Goal: Task Accomplishment & Management: Use online tool/utility

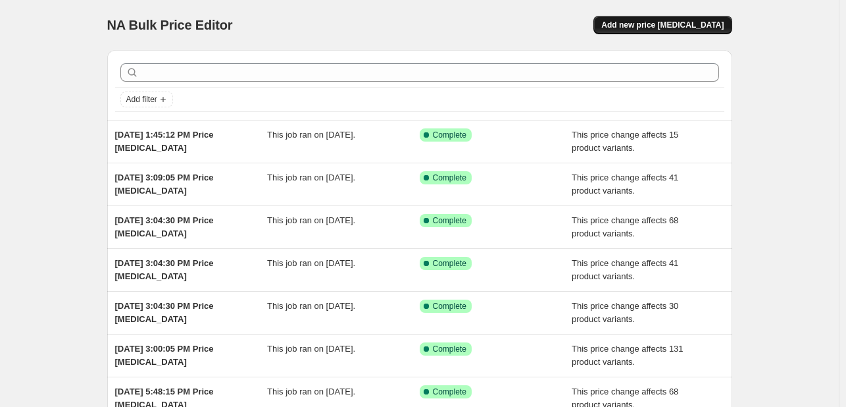
click at [663, 22] on span "Add new price [MEDICAL_DATA]" at bounding box center [662, 25] width 122 height 11
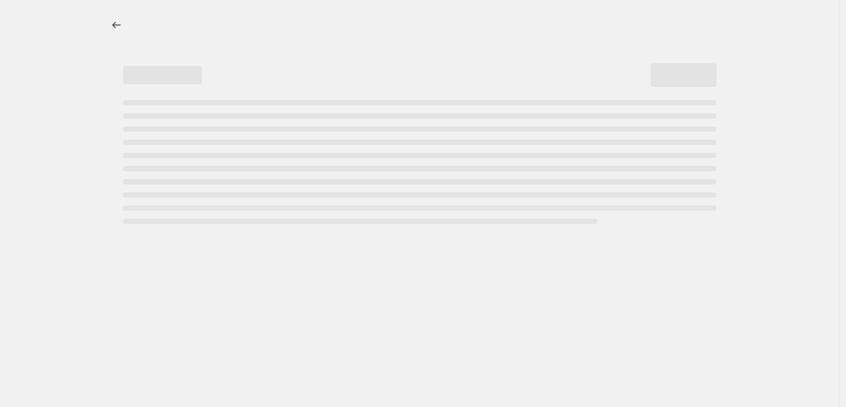
select select "percentage"
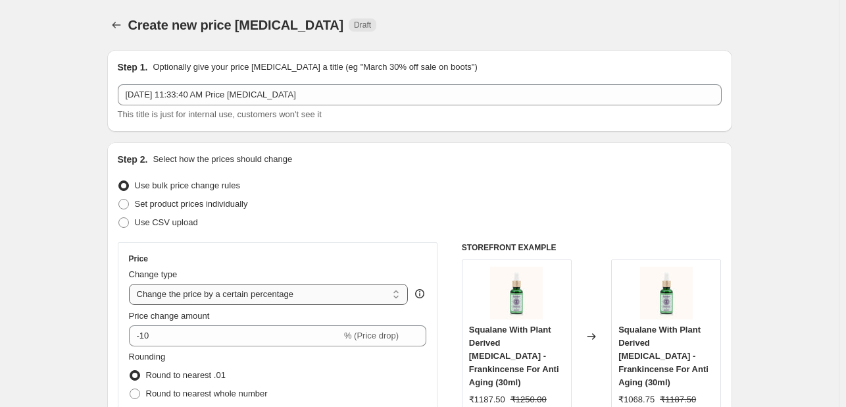
click at [249, 293] on select "Change the price to a certain amount Change the price by a certain amount Chang…" at bounding box center [269, 294] width 280 height 21
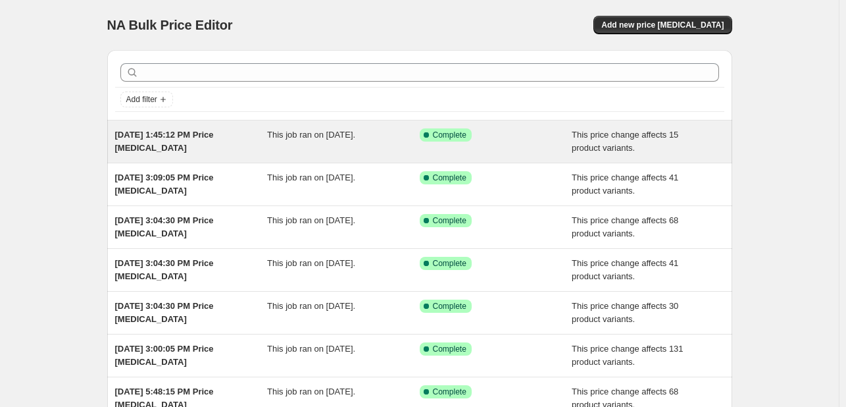
click at [174, 148] on div "Aug 30, 2025, 1:45:12 PM Price change job" at bounding box center [191, 141] width 153 height 26
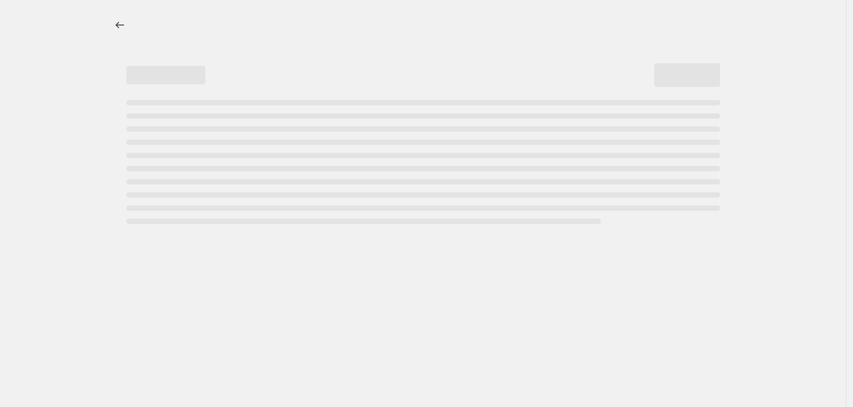
select select "pcap"
select select "no_change"
select select "collection"
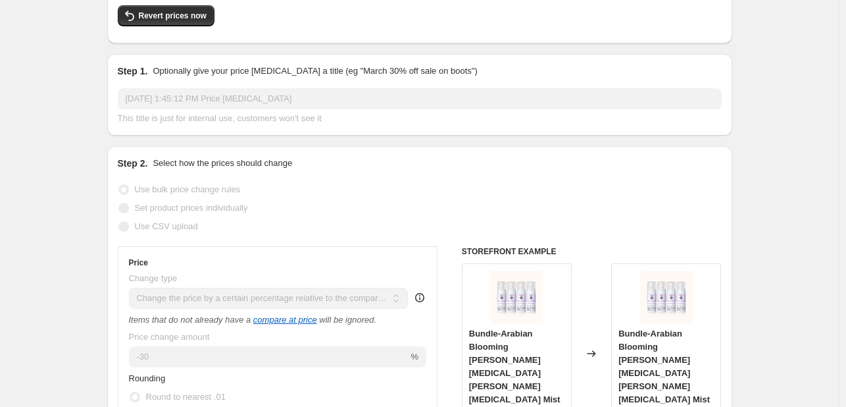
scroll to position [137, 0]
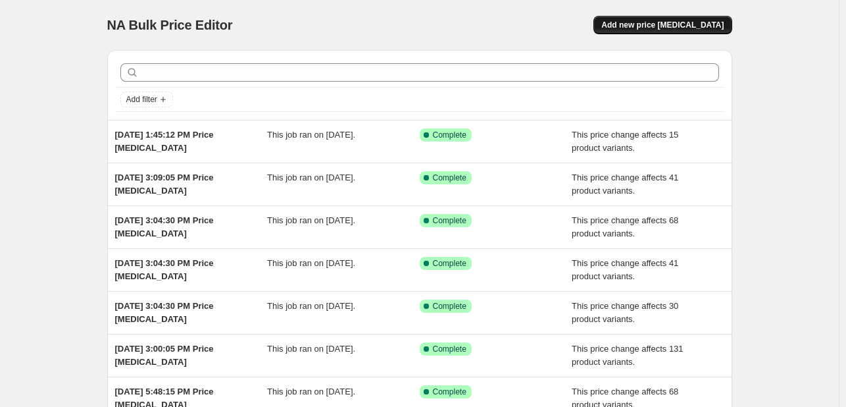
click at [707, 22] on span "Add new price change job" at bounding box center [662, 25] width 122 height 11
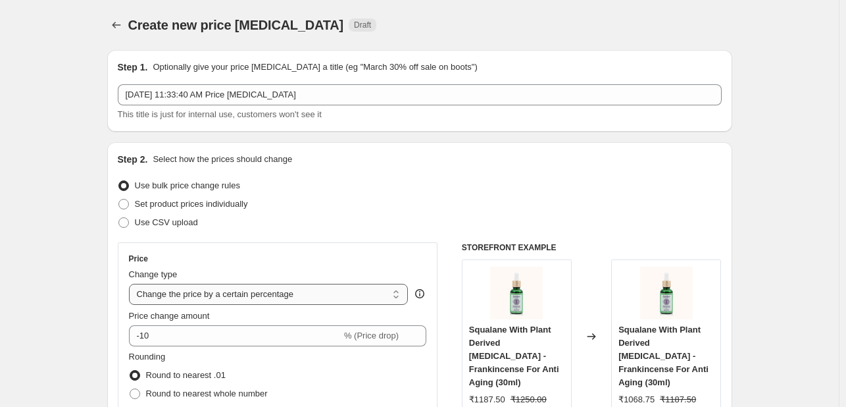
click at [216, 286] on select "Change the price to a certain amount Change the price by a certain amount Chang…" at bounding box center [269, 294] width 280 height 21
select select "pcap"
click at [132, 284] on select "Change the price to a certain amount Change the price by a certain amount Chang…" at bounding box center [269, 294] width 280 height 21
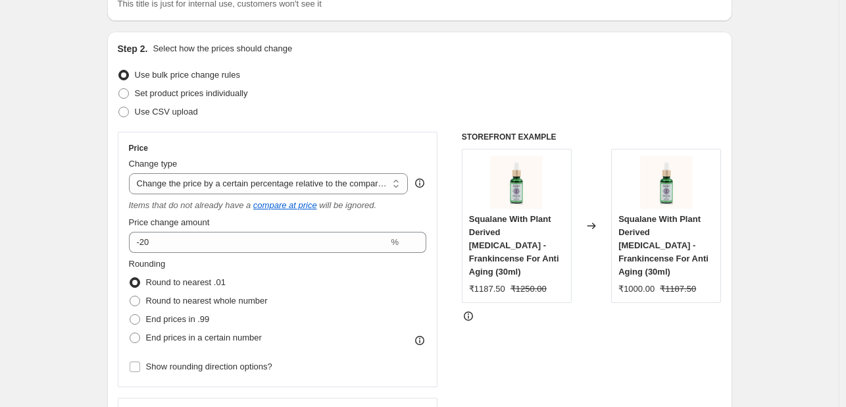
scroll to position [116, 0]
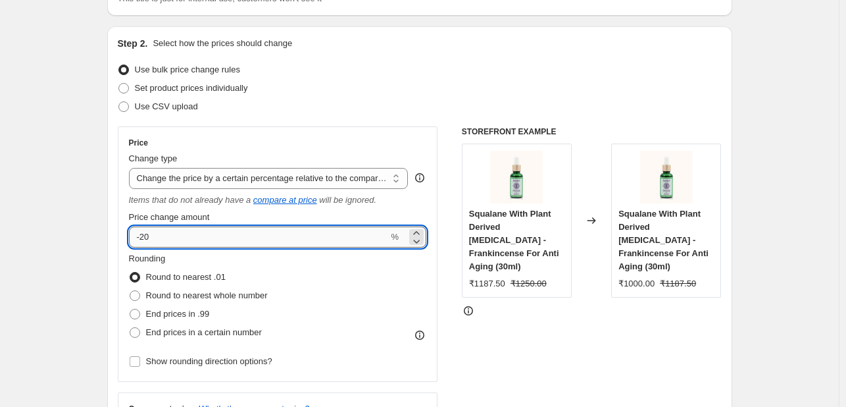
click at [245, 237] on input "-20" at bounding box center [259, 236] width 260 height 21
type input "-2"
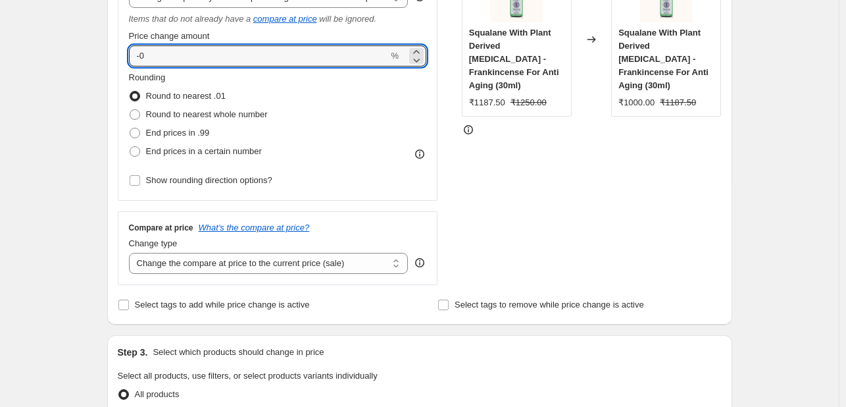
scroll to position [299, 0]
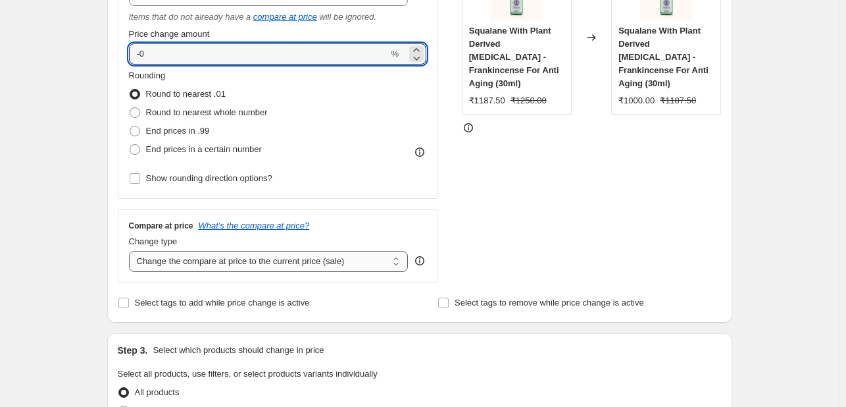
type input "-0"
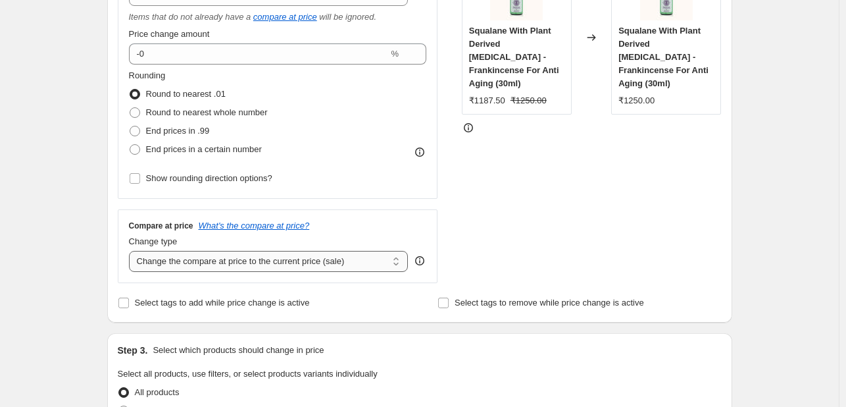
click at [280, 263] on select "Change the compare at price to the current price (sale) Change the compare at p…" at bounding box center [269, 261] width 280 height 21
select select "no_change"
click at [132, 251] on select "Change the compare at price to the current price (sale) Change the compare at p…" at bounding box center [269, 261] width 280 height 21
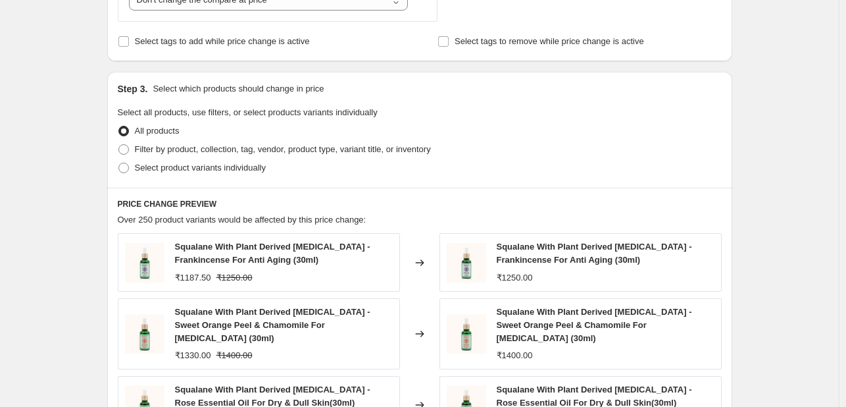
scroll to position [571, 0]
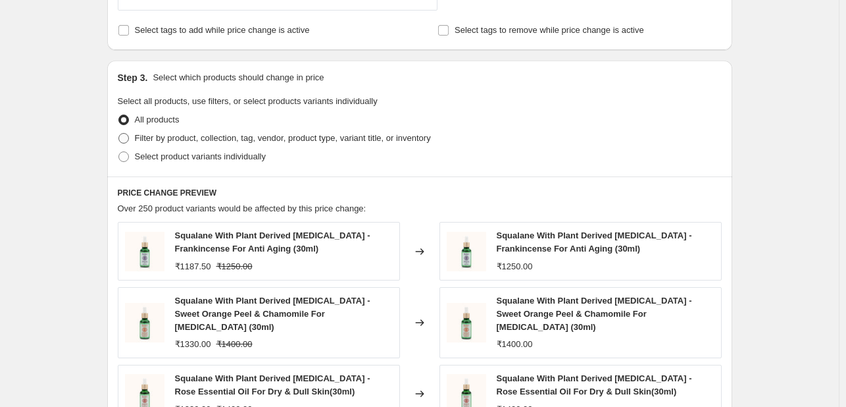
click at [176, 141] on span "Filter by product, collection, tag, vendor, product type, variant title, or inv…" at bounding box center [283, 138] width 296 height 10
click at [119, 134] on input "Filter by product, collection, tag, vendor, product type, variant title, or inv…" at bounding box center [118, 133] width 1 height 1
radio input "true"
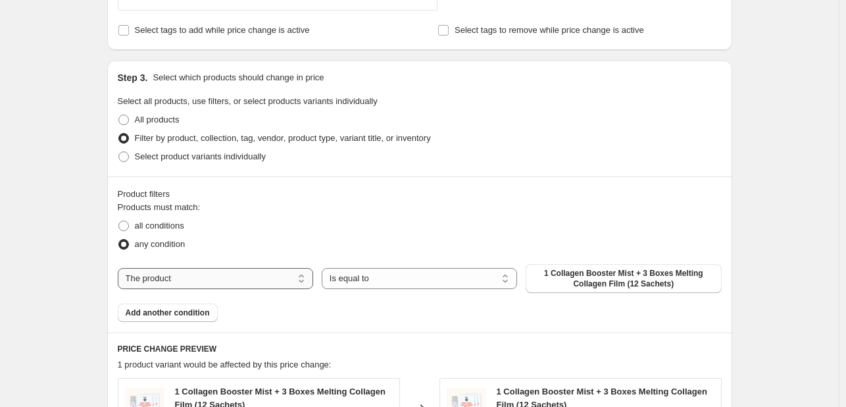
click at [232, 280] on select "The product The product's collection The product's tag The product's vendor The…" at bounding box center [215, 278] width 195 height 21
select select "collection"
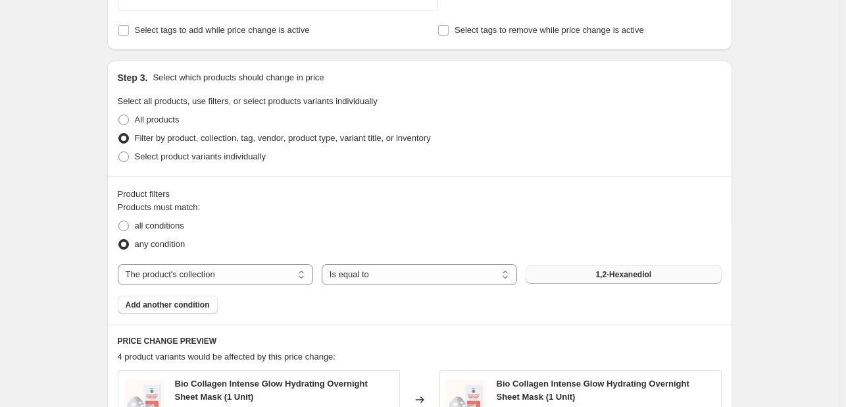
click at [585, 267] on button "1,2-Hexanediol" at bounding box center [623, 274] width 195 height 18
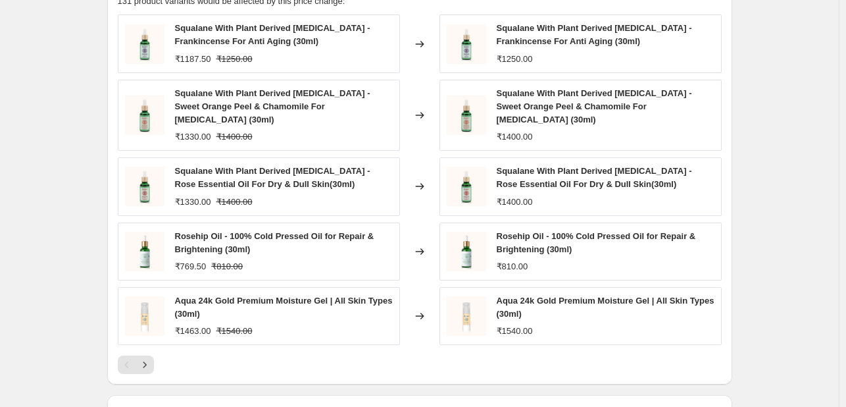
scroll to position [1107, 0]
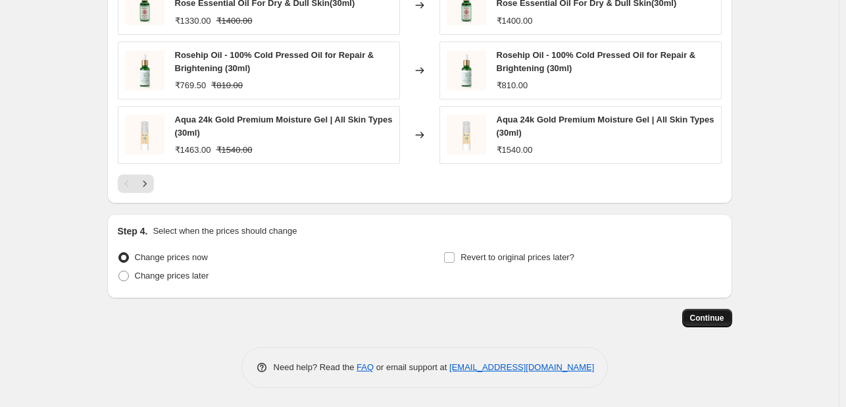
click at [702, 315] on span "Continue" at bounding box center [707, 318] width 34 height 11
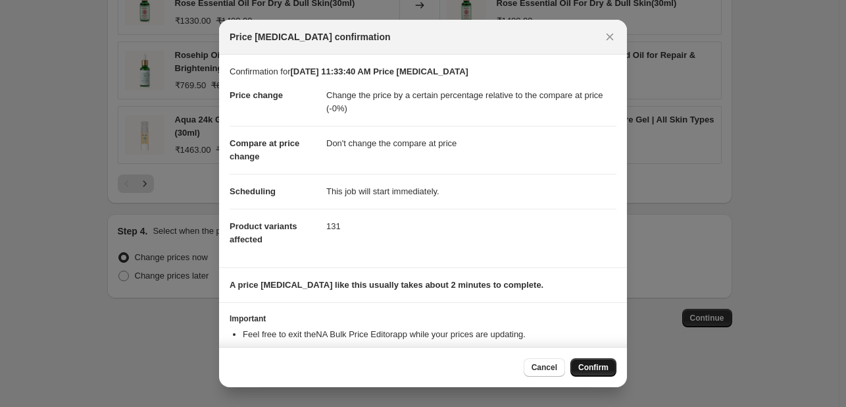
click at [597, 366] on span "Confirm" at bounding box center [593, 367] width 30 height 11
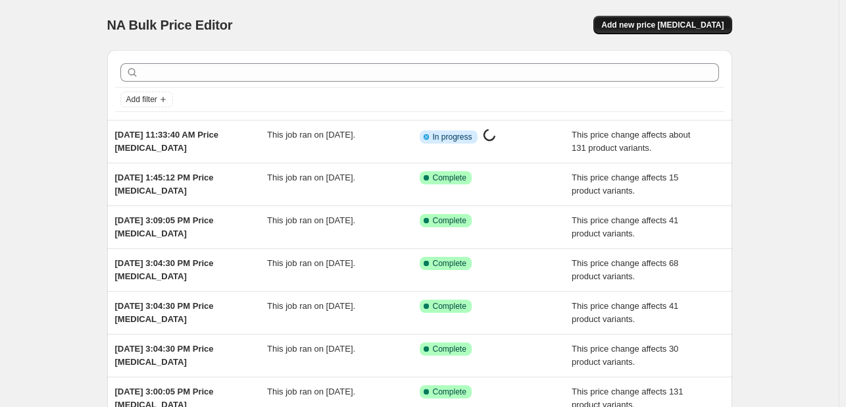
click at [704, 19] on button "Add new price change job" at bounding box center [663, 25] width 138 height 18
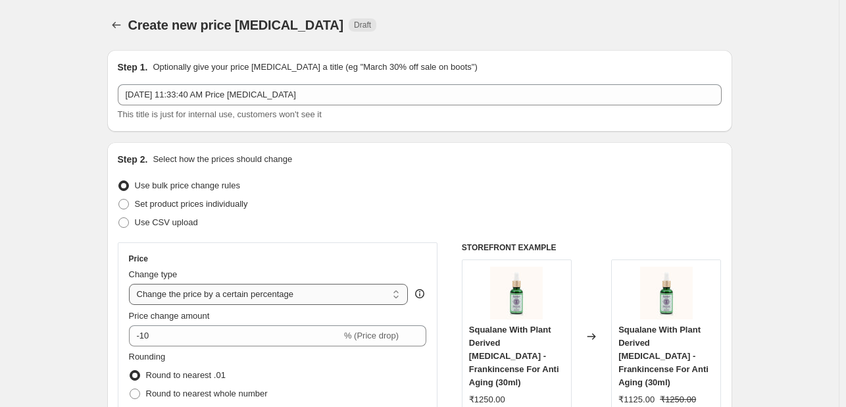
click at [215, 290] on select "Change the price to a certain amount Change the price by a certain amount Chang…" at bounding box center [269, 294] width 280 height 21
select select "pcap"
click at [132, 284] on select "Change the price to a certain amount Change the price by a certain amount Chang…" at bounding box center [269, 294] width 280 height 21
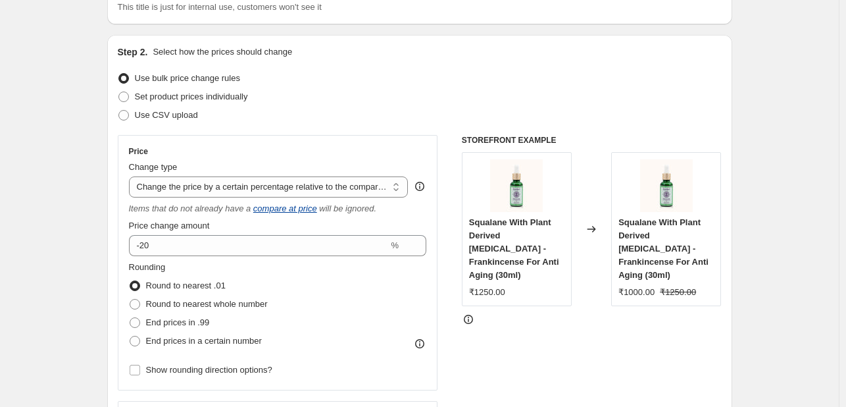
scroll to position [108, 0]
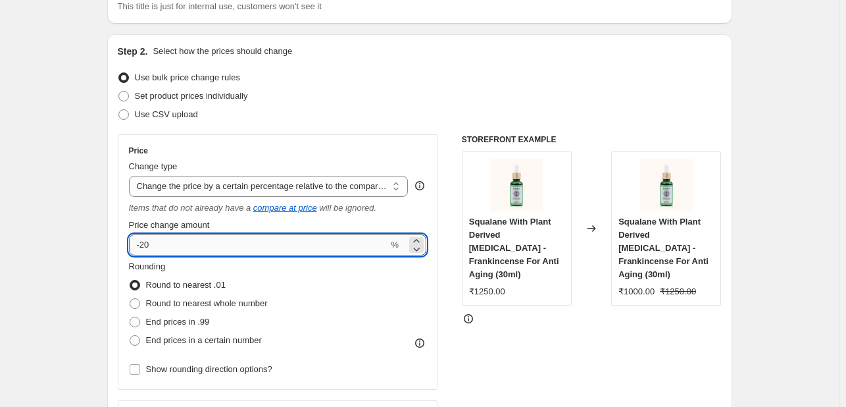
click at [240, 244] on input "-20" at bounding box center [259, 244] width 260 height 21
type input "-2"
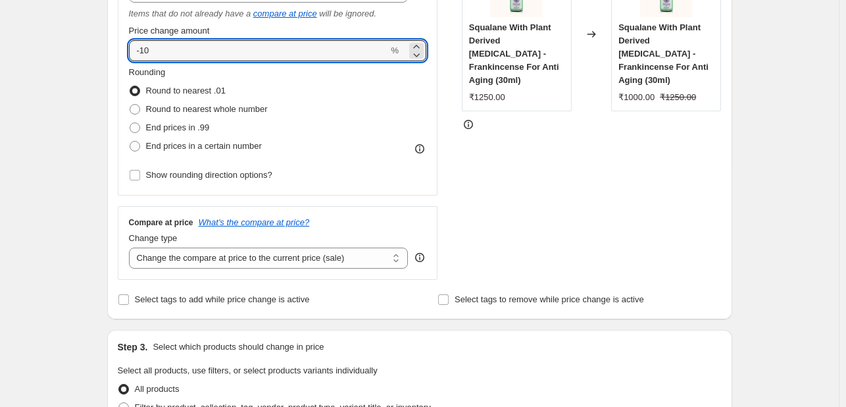
scroll to position [303, 0]
type input "-10"
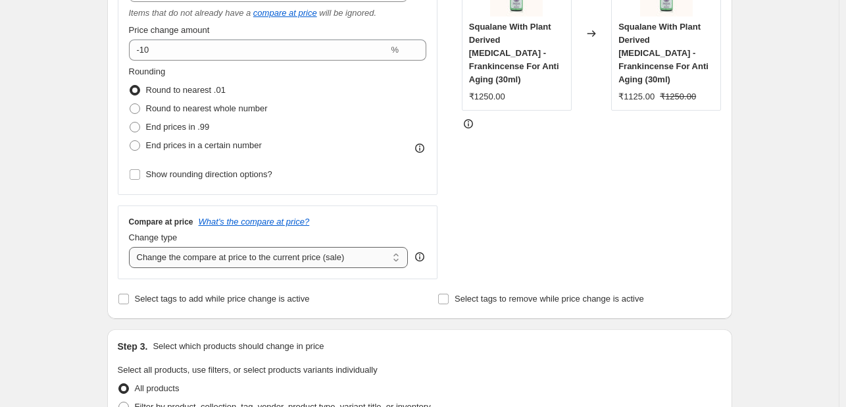
click at [301, 252] on select "Change the compare at price to the current price (sale) Change the compare at p…" at bounding box center [269, 257] width 280 height 21
select select "no_change"
click at [132, 247] on select "Change the compare at price to the current price (sale) Change the compare at p…" at bounding box center [269, 257] width 280 height 21
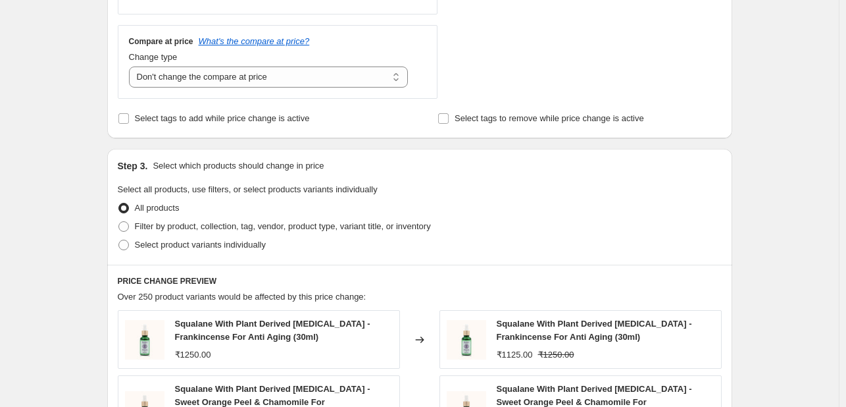
scroll to position [511, 0]
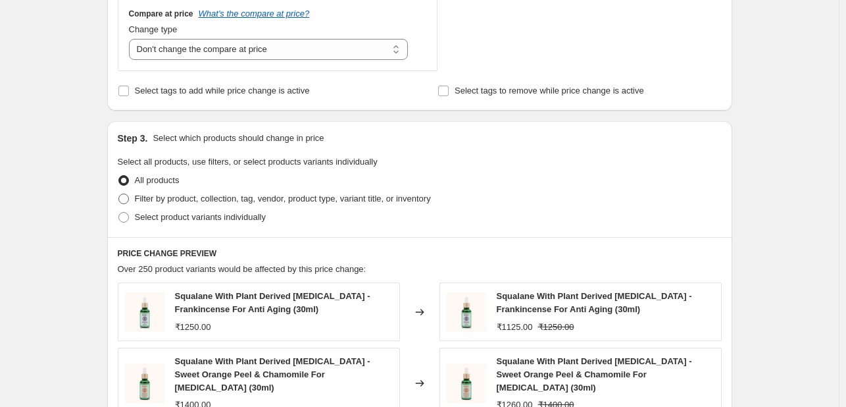
click at [176, 202] on span "Filter by product, collection, tag, vendor, product type, variant title, or inv…" at bounding box center [283, 198] width 296 height 10
click at [119, 194] on input "Filter by product, collection, tag, vendor, product type, variant title, or inv…" at bounding box center [118, 193] width 1 height 1
radio input "true"
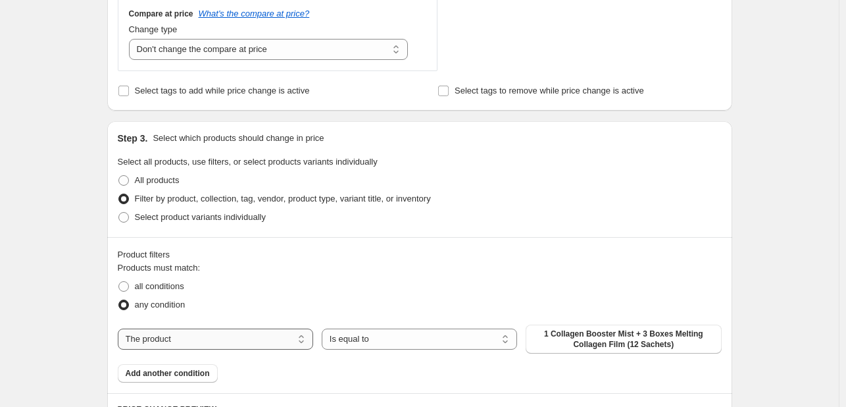
click at [270, 339] on select "The product The product's collection The product's tag The product's vendor The…" at bounding box center [215, 338] width 195 height 21
select select "collection"
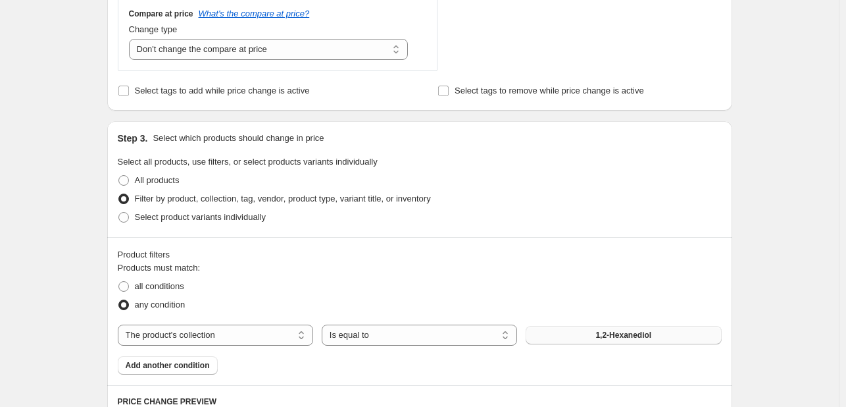
click at [613, 335] on span "1,2-Hexanediol" at bounding box center [623, 335] width 56 height 11
click at [182, 368] on span "Add another condition" at bounding box center [168, 365] width 84 height 11
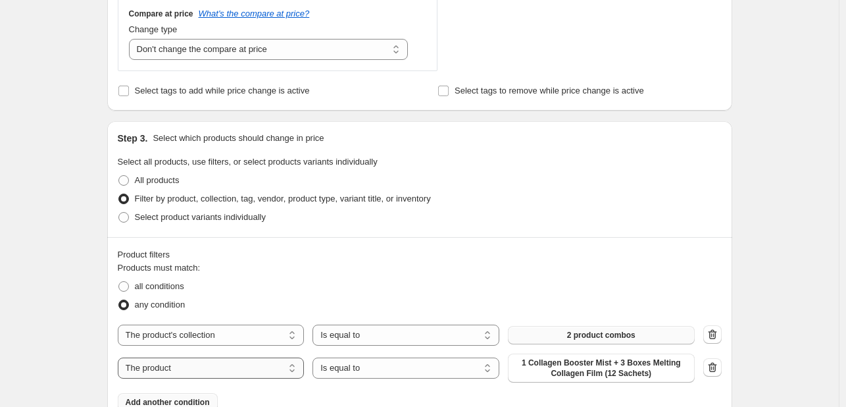
click at [179, 372] on select "The product The product's collection The product's tag The product's vendor The…" at bounding box center [211, 367] width 187 height 21
select select "collection"
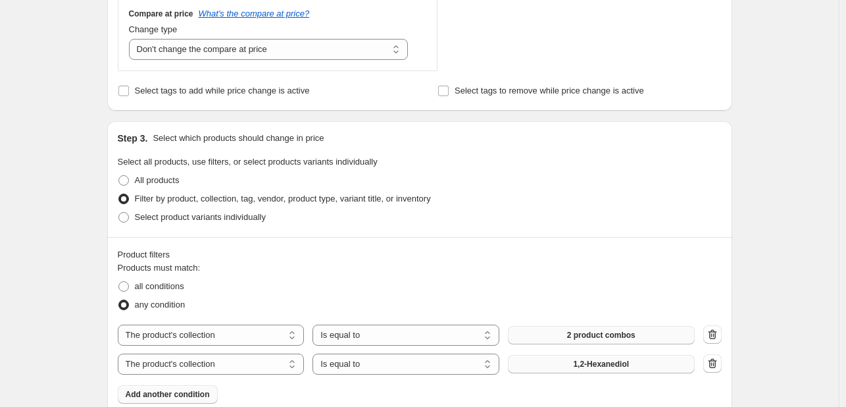
click at [580, 362] on span "1,2-Hexanediol" at bounding box center [601, 364] width 56 height 11
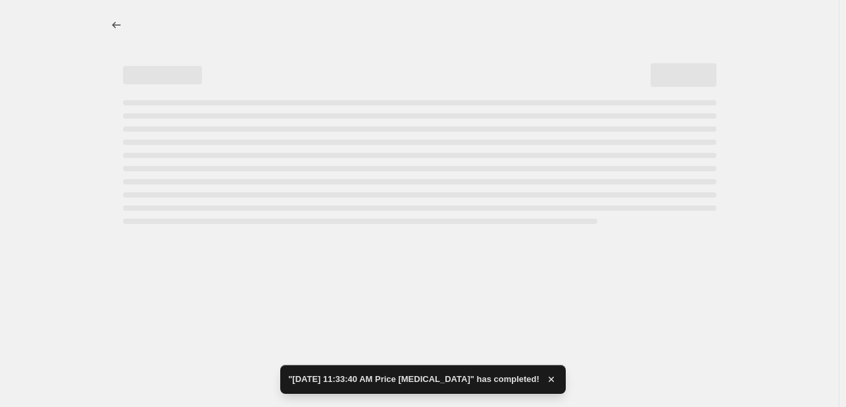
scroll to position [0, 0]
select select "pcap"
select select "no_change"
select select "collection"
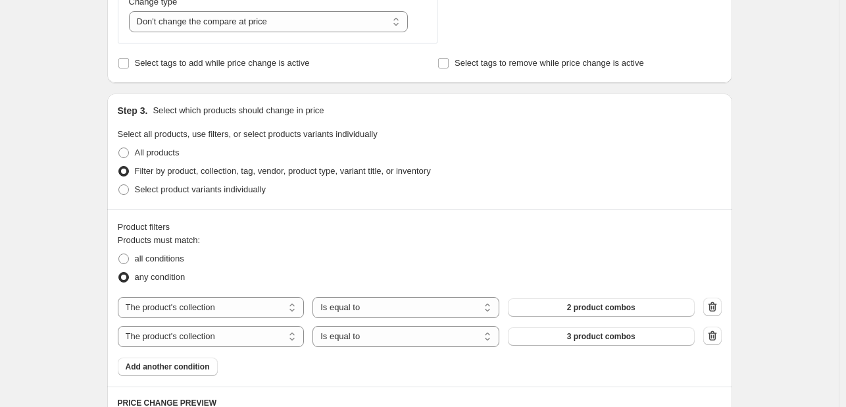
scroll to position [800, 0]
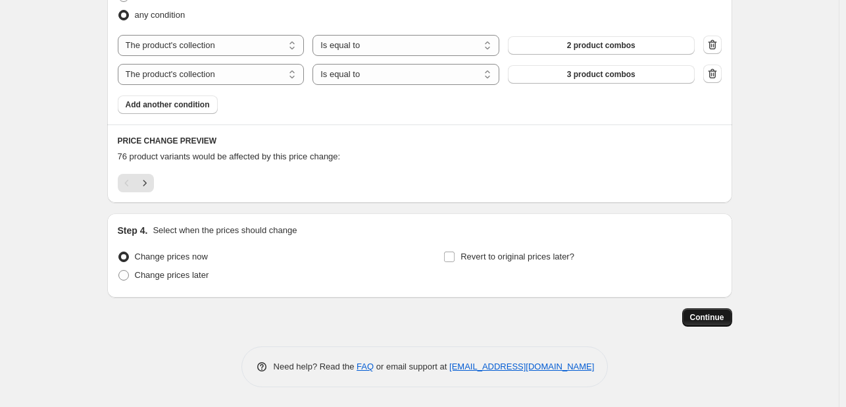
click at [692, 317] on button "Continue" at bounding box center [707, 317] width 50 height 18
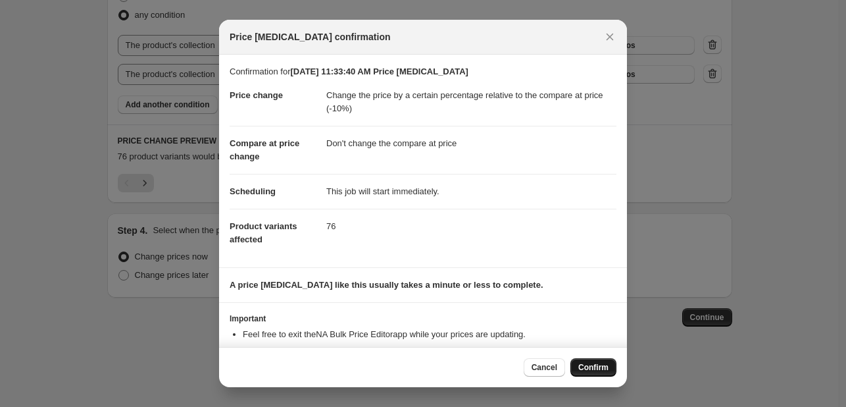
click at [589, 364] on span "Confirm" at bounding box center [593, 367] width 30 height 11
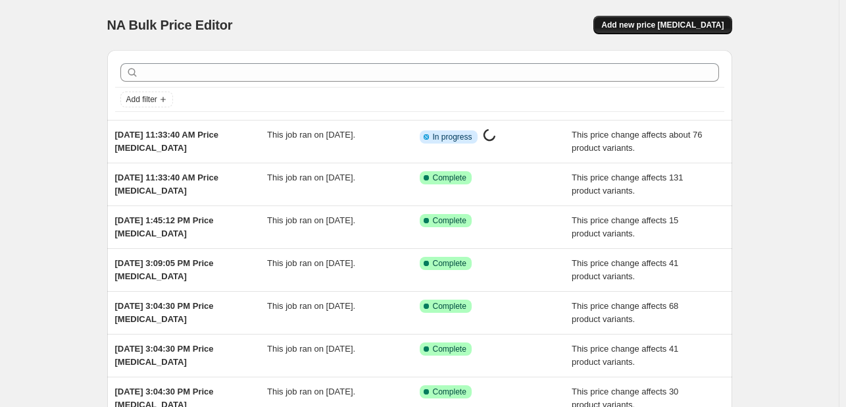
click at [662, 22] on span "Add new price change job" at bounding box center [662, 25] width 122 height 11
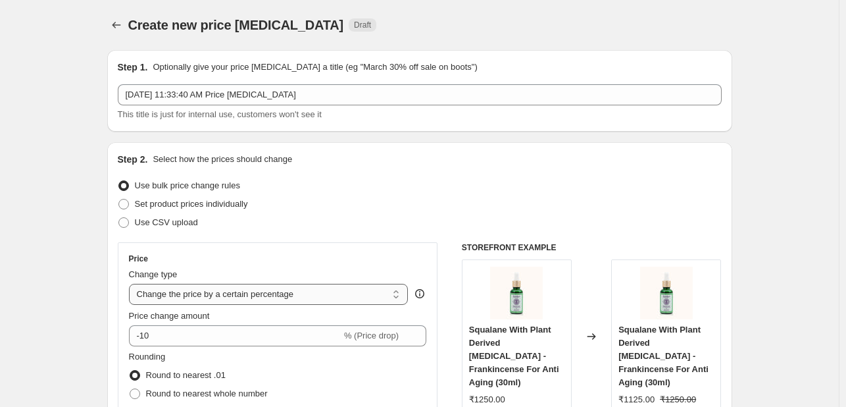
click at [295, 299] on select "Change the price to a certain amount Change the price by a certain amount Chang…" at bounding box center [269, 294] width 280 height 21
select select "pcap"
click at [132, 284] on select "Change the price to a certain amount Change the price by a certain amount Chang…" at bounding box center [269, 294] width 280 height 21
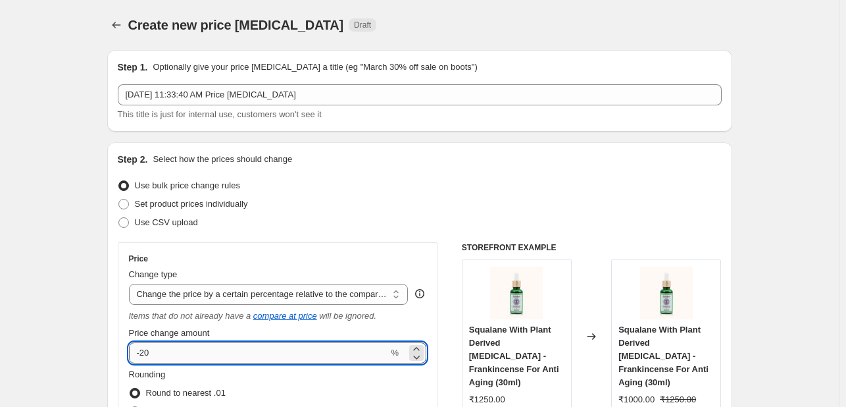
click at [232, 349] on input "-20" at bounding box center [259, 352] width 260 height 21
type input "-2"
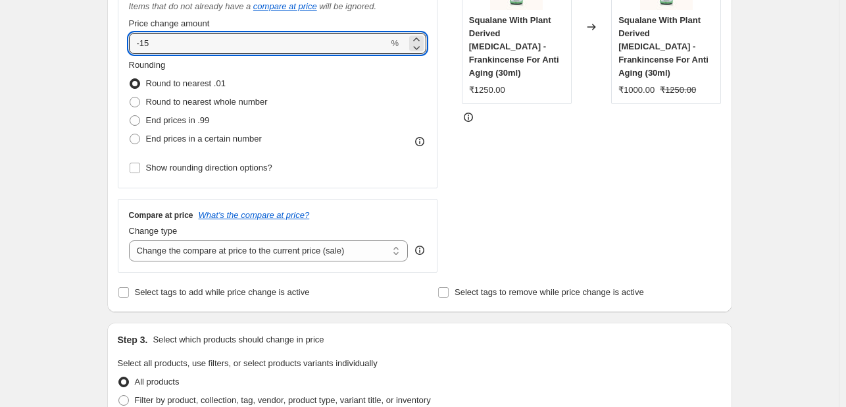
scroll to position [311, 0]
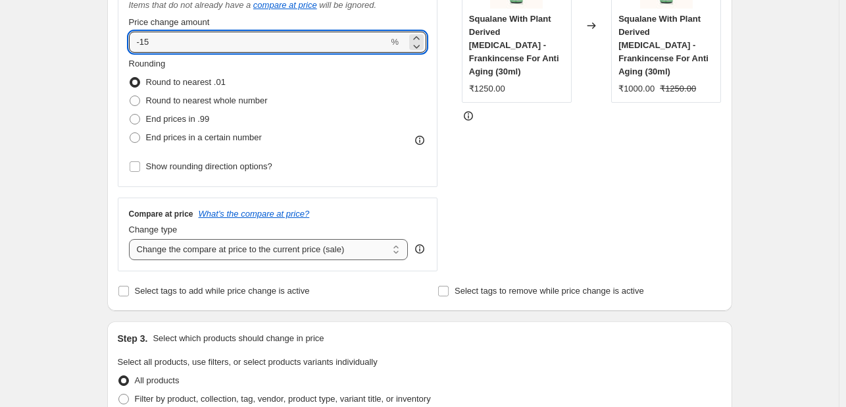
type input "-15"
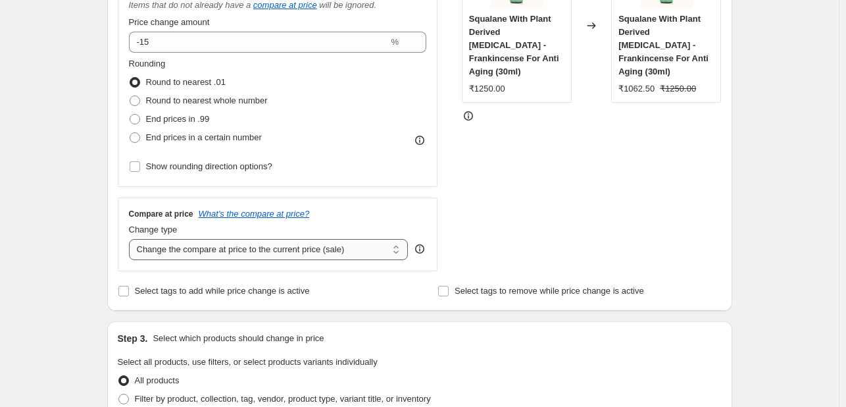
click at [279, 245] on select "Change the compare at price to the current price (sale) Change the compare at p…" at bounding box center [269, 249] width 280 height 21
select select "no_change"
click at [132, 240] on select "Change the compare at price to the current price (sale) Change the compare at p…" at bounding box center [269, 249] width 280 height 21
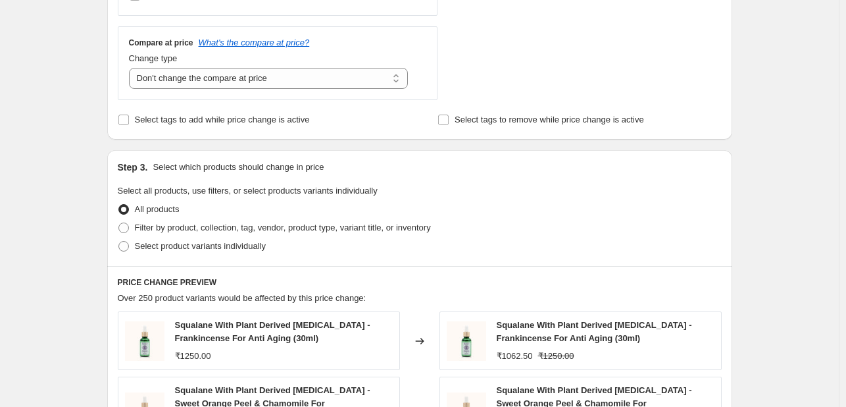
scroll to position [483, 0]
click at [274, 225] on span "Filter by product, collection, tag, vendor, product type, variant title, or inv…" at bounding box center [283, 226] width 296 height 10
click at [119, 222] on input "Filter by product, collection, tag, vendor, product type, variant title, or inv…" at bounding box center [118, 221] width 1 height 1
radio input "true"
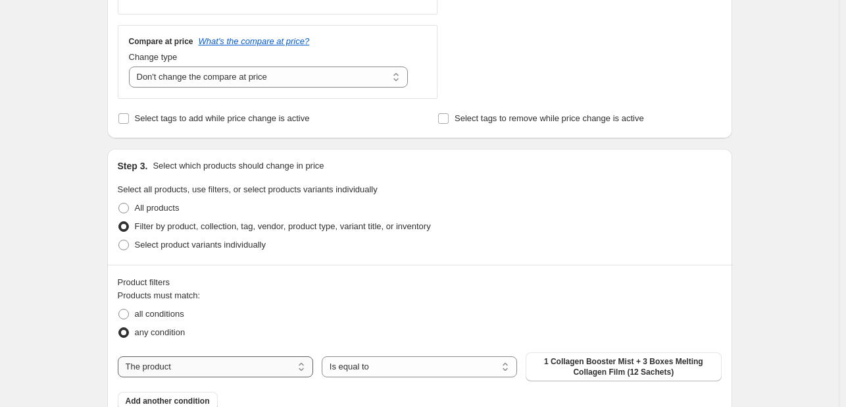
click at [246, 364] on select "The product The product's collection The product's tag The product's vendor The…" at bounding box center [215, 366] width 195 height 21
select select "collection"
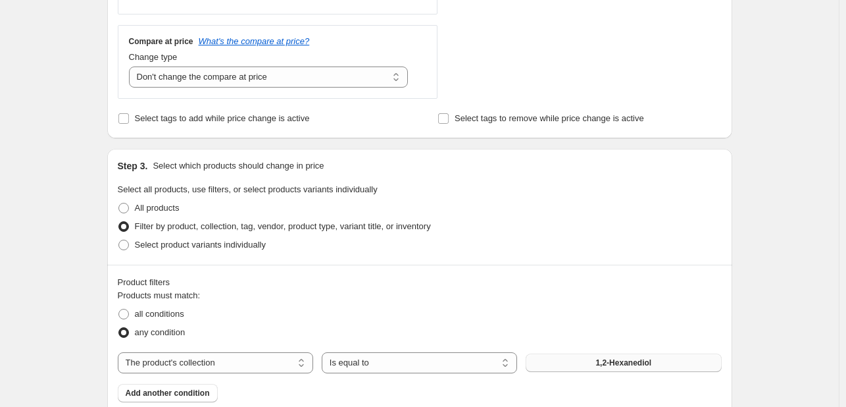
click at [601, 358] on span "1,2-Hexanediol" at bounding box center [623, 362] width 56 height 11
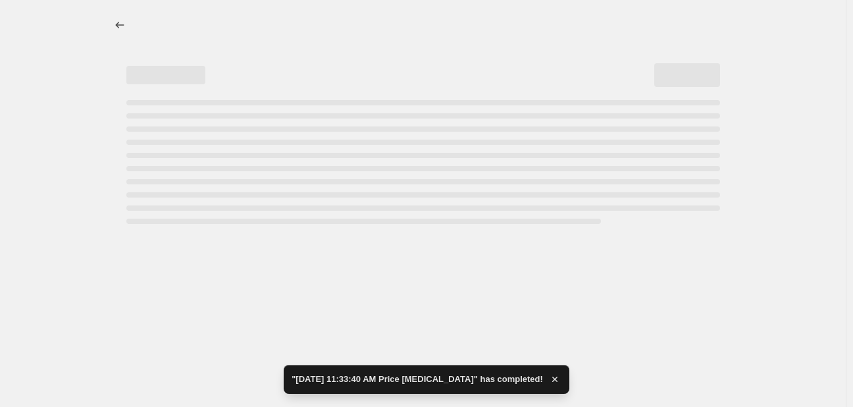
select select "pcap"
select select "no_change"
select select "collection"
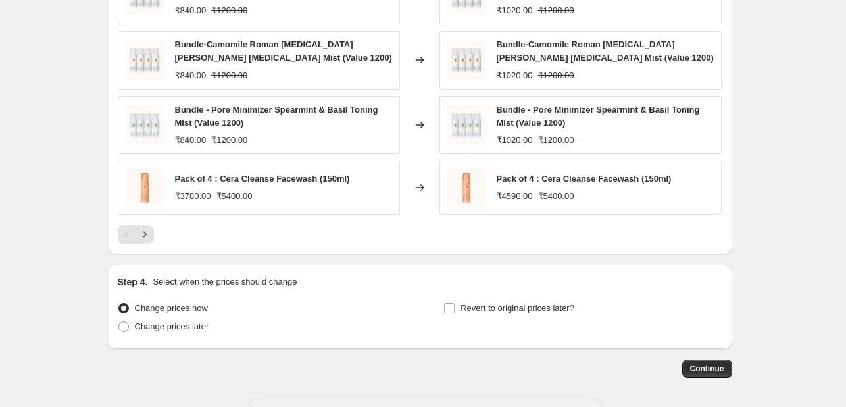
scroll to position [1054, 0]
click at [719, 359] on button "Continue" at bounding box center [707, 367] width 50 height 18
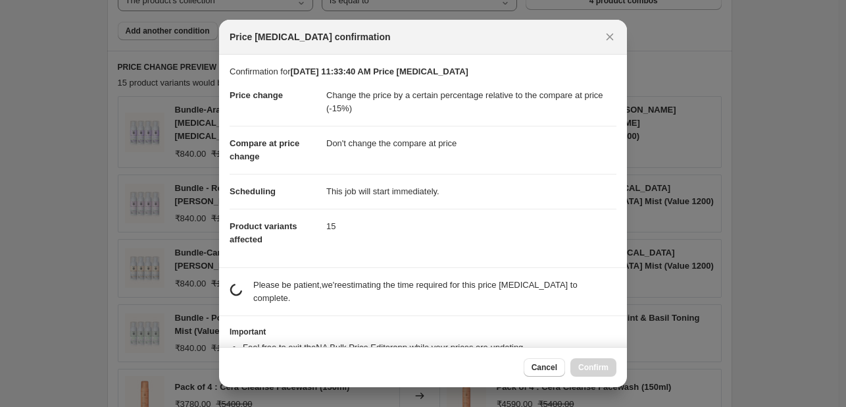
scroll to position [0, 0]
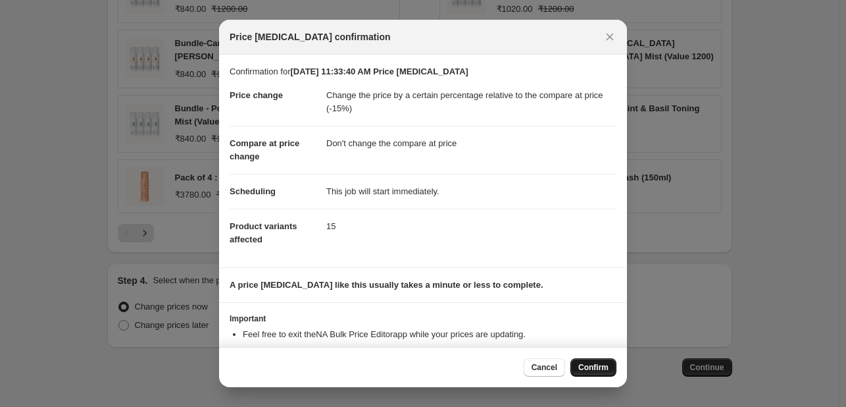
click at [599, 372] on span "Confirm" at bounding box center [593, 367] width 30 height 11
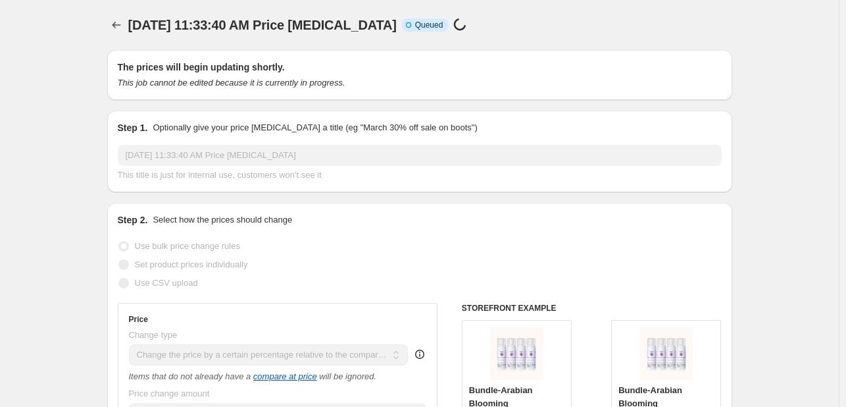
scroll to position [1054, 0]
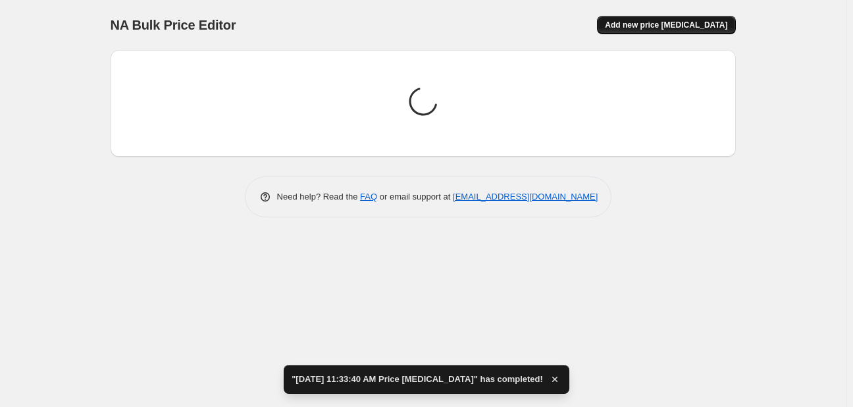
click at [677, 20] on span "Add new price change job" at bounding box center [666, 25] width 122 height 11
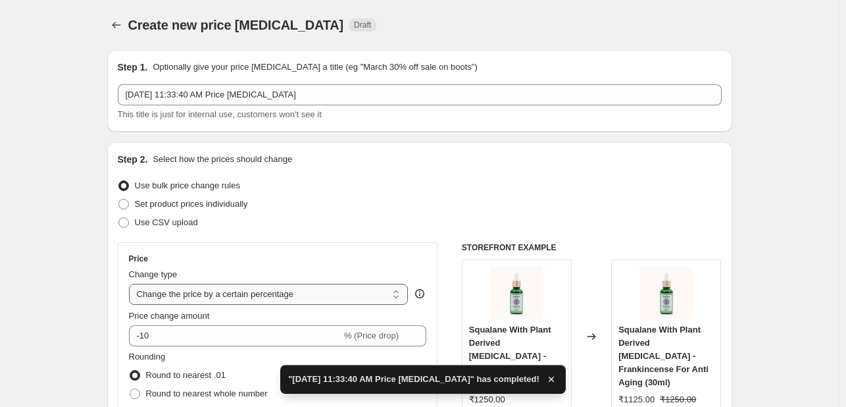
click at [290, 296] on select "Change the price to a certain amount Change the price by a certain amount Chang…" at bounding box center [269, 294] width 280 height 21
select select "pcap"
click at [132, 284] on select "Change the price to a certain amount Change the price by a certain amount Chang…" at bounding box center [269, 294] width 280 height 21
type input "-20"
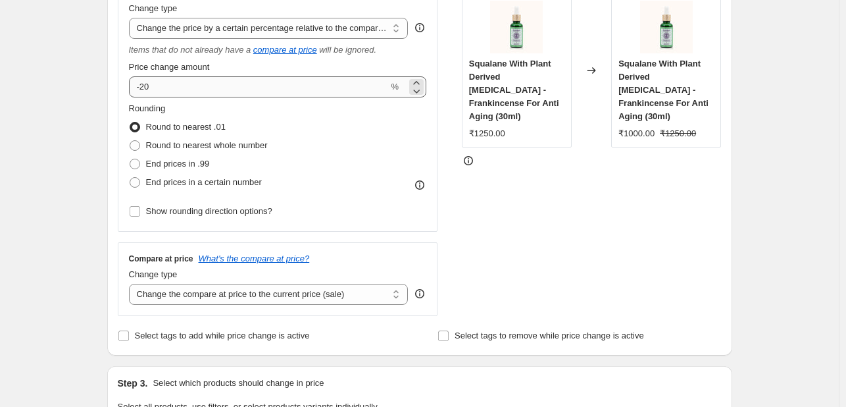
scroll to position [288, 0]
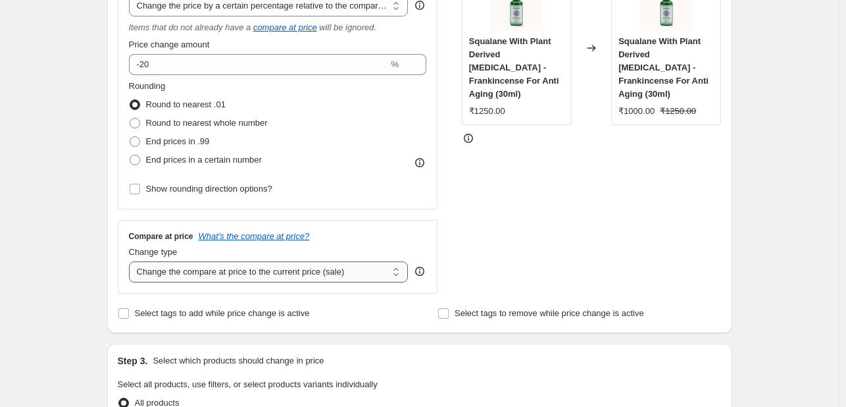
click at [300, 270] on select "Change the compare at price to the current price (sale) Change the compare at p…" at bounding box center [269, 271] width 280 height 21
select select "no_change"
click at [132, 261] on select "Change the compare at price to the current price (sale) Change the compare at p…" at bounding box center [269, 271] width 280 height 21
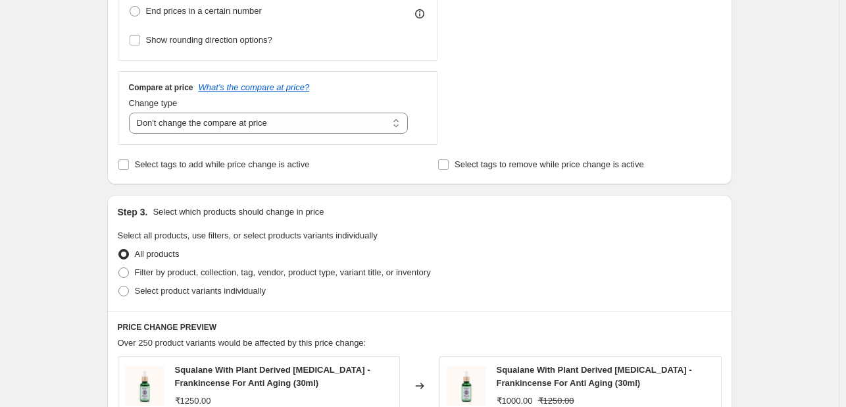
scroll to position [438, 0]
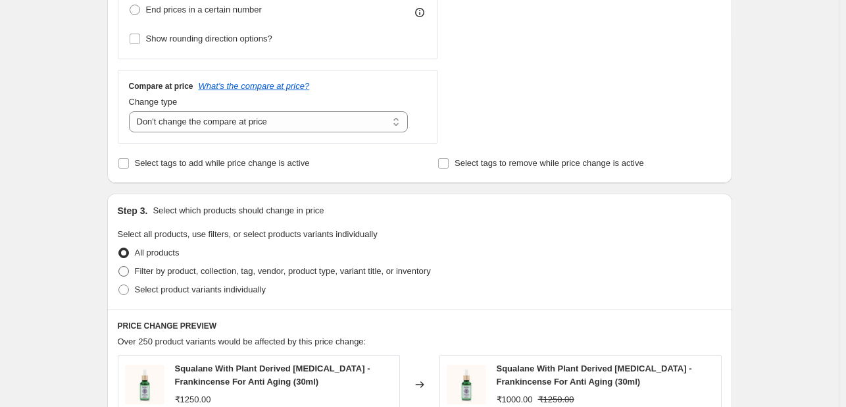
click at [237, 276] on span "Filter by product, collection, tag, vendor, product type, variant title, or inv…" at bounding box center [283, 271] width 296 height 10
click at [119, 266] on input "Filter by product, collection, tag, vendor, product type, variant title, or inv…" at bounding box center [118, 266] width 1 height 1
radio input "true"
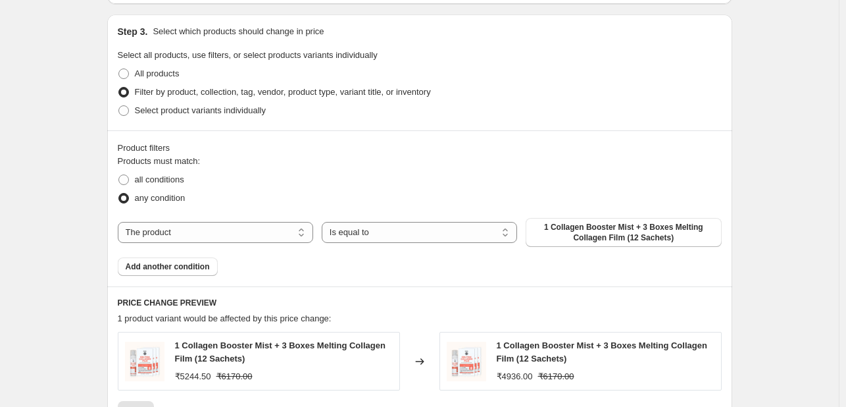
scroll to position [620, 0]
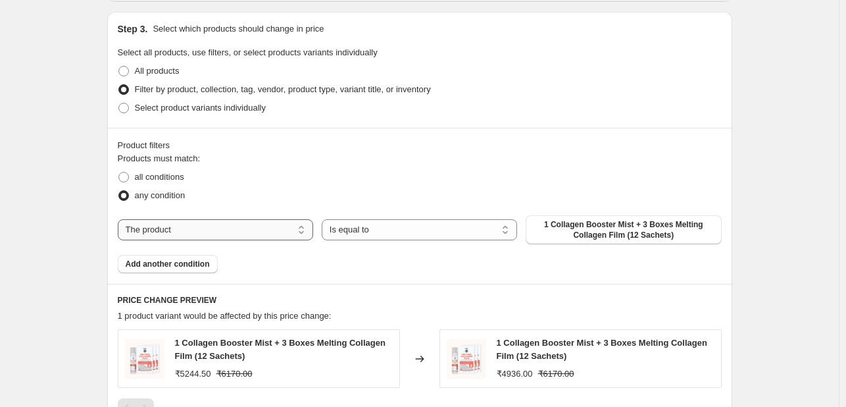
click at [287, 236] on select "The product The product's collection The product's tag The product's vendor The…" at bounding box center [215, 229] width 195 height 21
select select "collection"
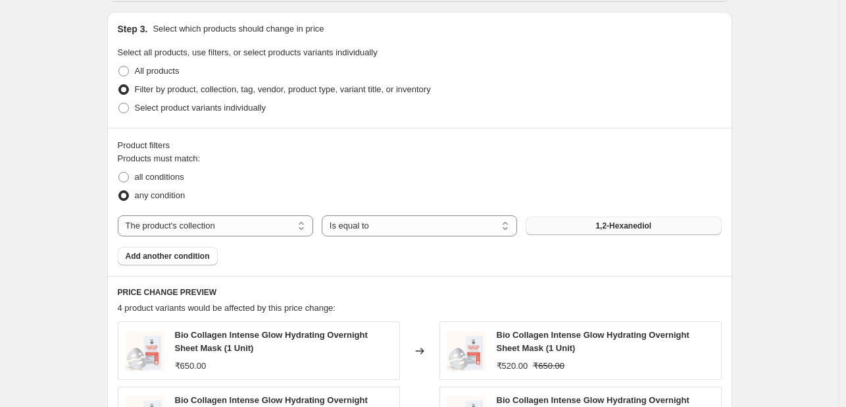
click at [582, 224] on button "1,2-Hexanediol" at bounding box center [623, 225] width 195 height 18
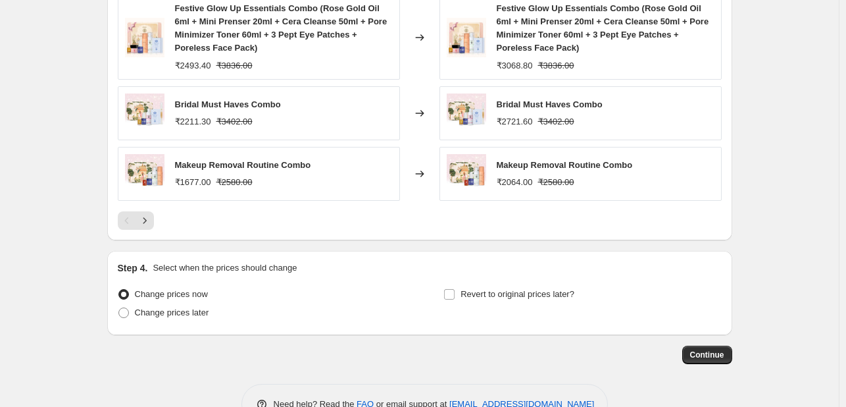
scroll to position [1103, 0]
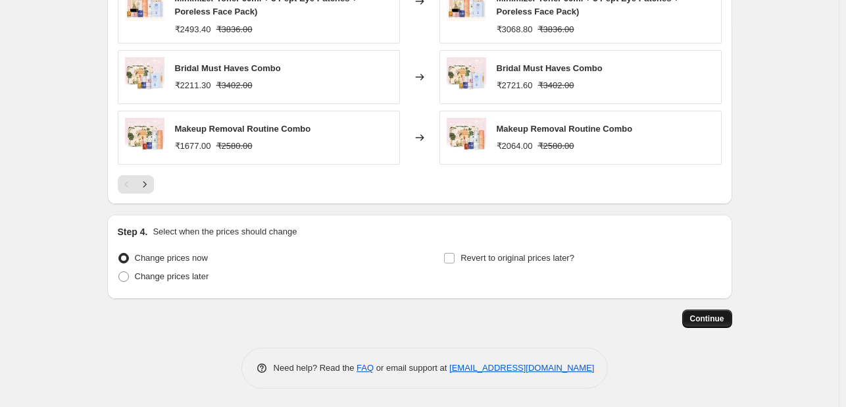
click at [704, 317] on span "Continue" at bounding box center [707, 318] width 34 height 11
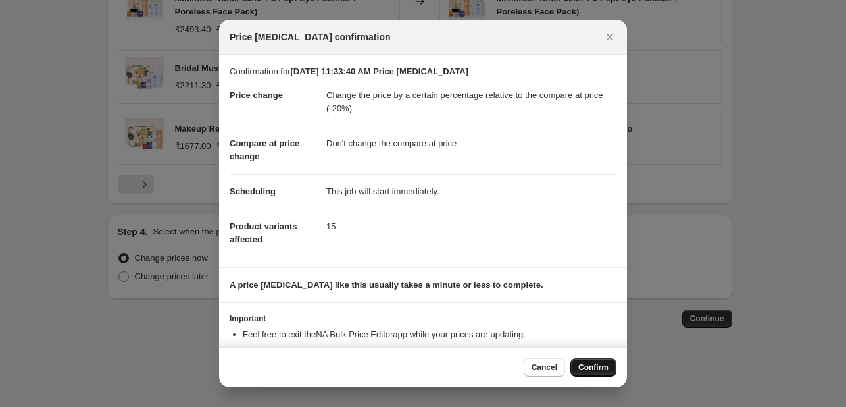
click at [582, 359] on button "Confirm" at bounding box center [593, 367] width 46 height 18
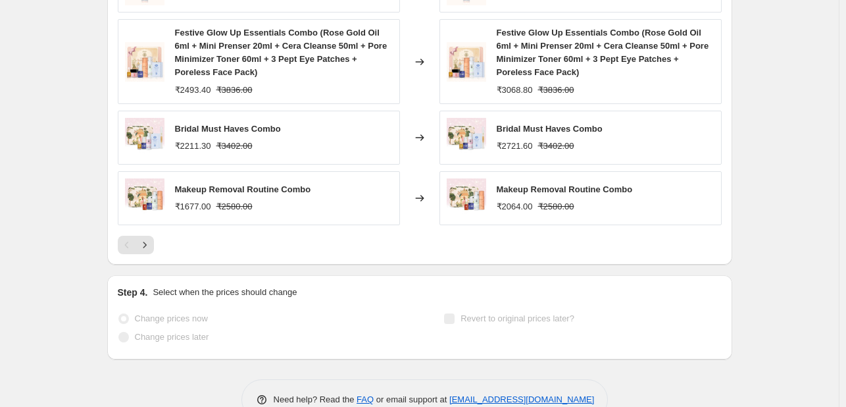
scroll to position [1138, 0]
select select "pcap"
select select "no_change"
select select "collection"
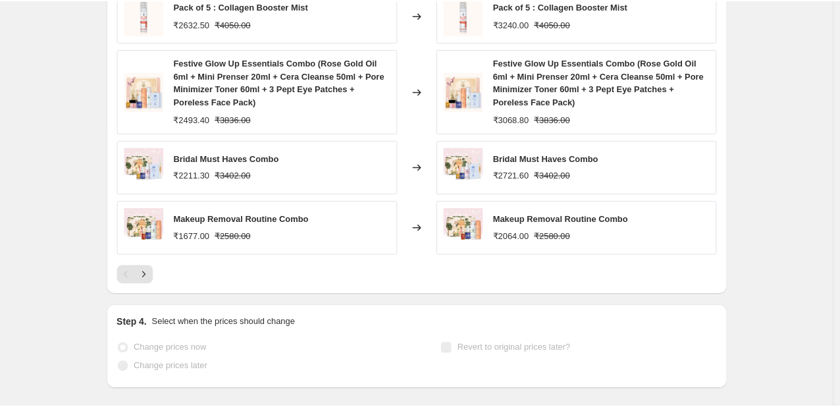
scroll to position [0, 0]
